Goal: Information Seeking & Learning: Learn about a topic

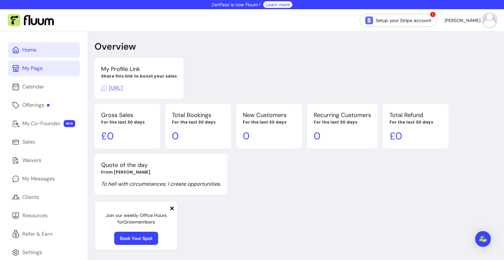
click at [32, 66] on div "My Page" at bounding box center [32, 68] width 20 height 8
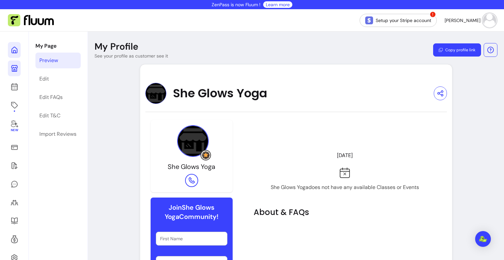
click at [13, 50] on icon at bounding box center [15, 50] width 8 height 8
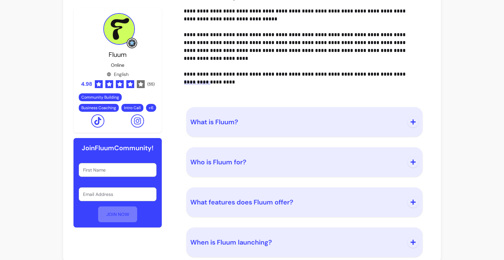
scroll to position [759, 0]
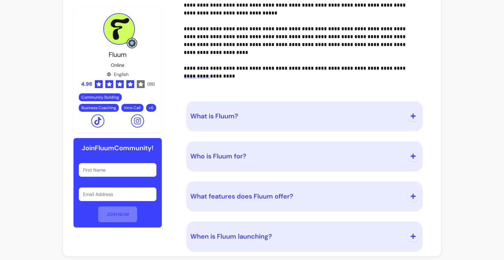
click at [202, 116] on span "What is Fluum?" at bounding box center [214, 116] width 48 height 9
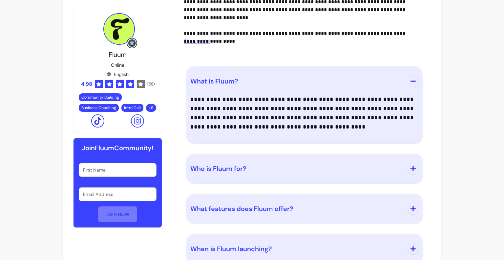
scroll to position [806, 0]
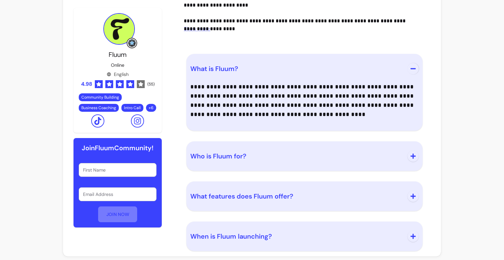
click at [210, 148] on button "Who is Fluum for?" at bounding box center [304, 156] width 229 height 22
